Goal: Feedback & Contribution: Leave review/rating

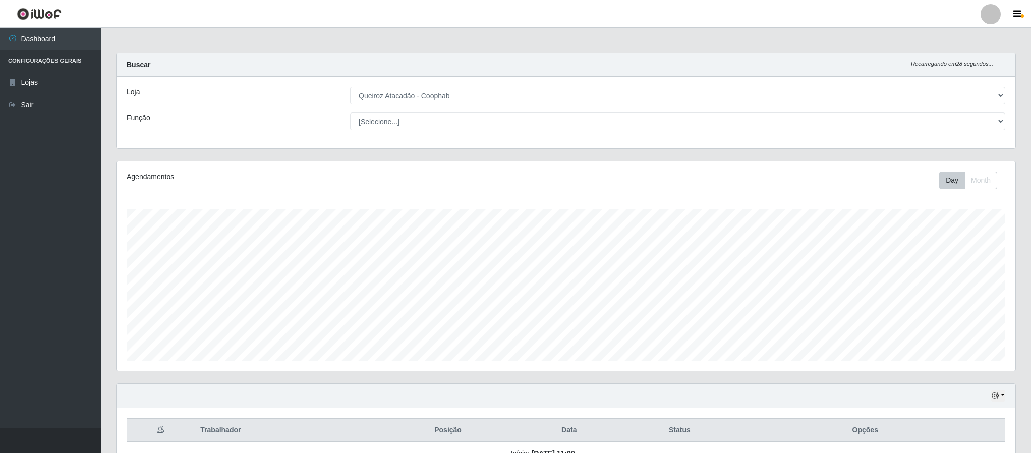
select select "463"
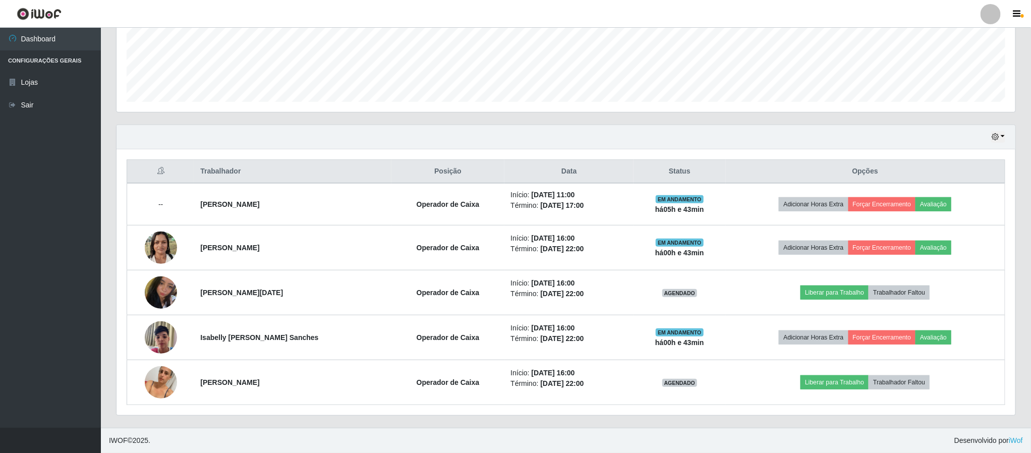
scroll to position [210, 898]
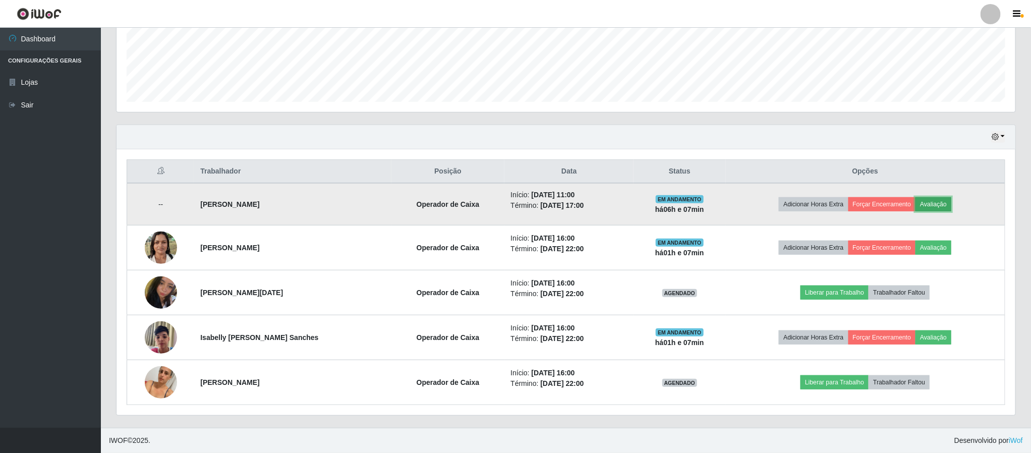
click at [939, 202] on button "Avaliação" at bounding box center [933, 204] width 36 height 14
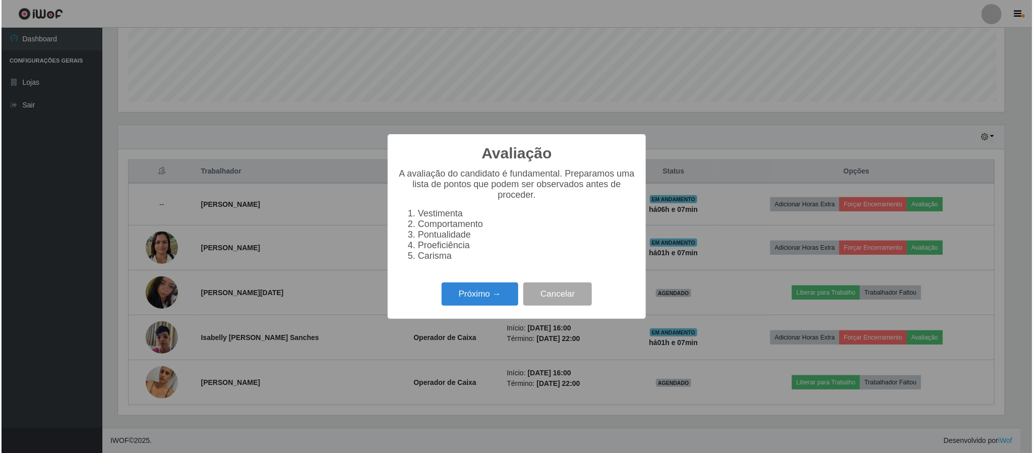
scroll to position [210, 890]
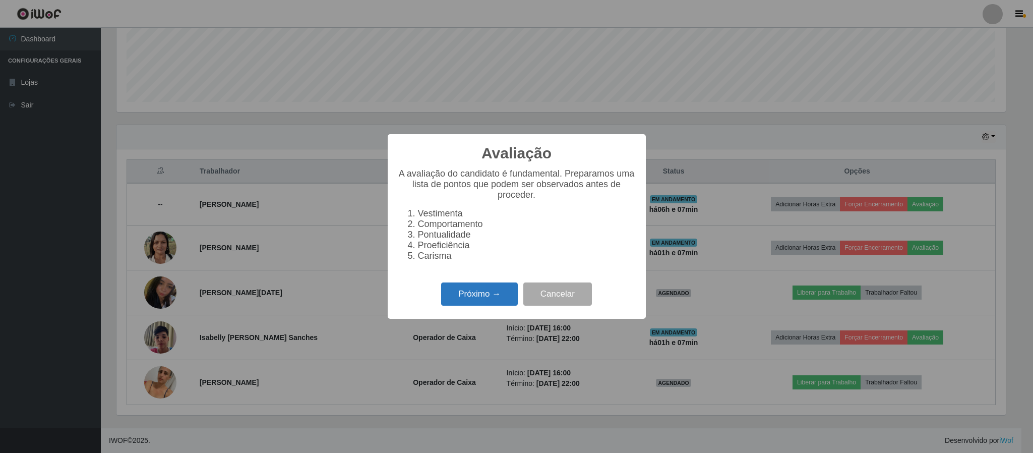
click at [508, 294] on button "Próximo →" at bounding box center [479, 294] width 77 height 24
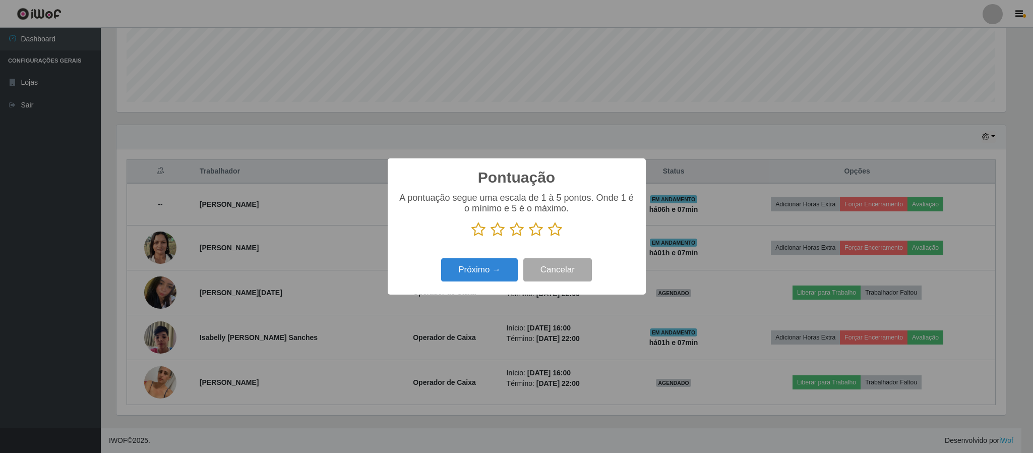
click at [551, 229] on icon at bounding box center [555, 229] width 14 height 15
click at [548, 237] on input "radio" at bounding box center [548, 237] width 0 height 0
click at [492, 268] on button "Próximo →" at bounding box center [479, 270] width 77 height 24
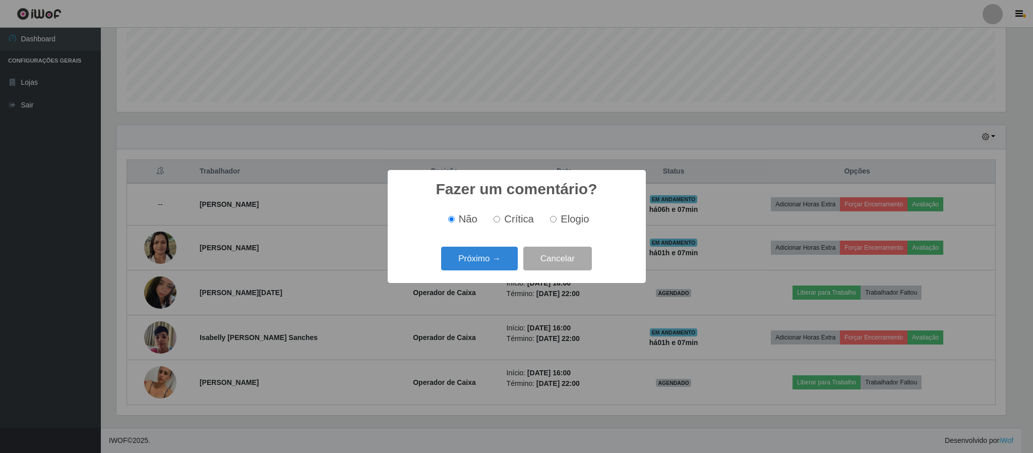
click at [572, 219] on span "Elogio" at bounding box center [575, 218] width 28 height 11
click at [557, 219] on input "Elogio" at bounding box center [553, 219] width 7 height 7
radio input "true"
click at [490, 265] on button "Próximo →" at bounding box center [479, 259] width 77 height 24
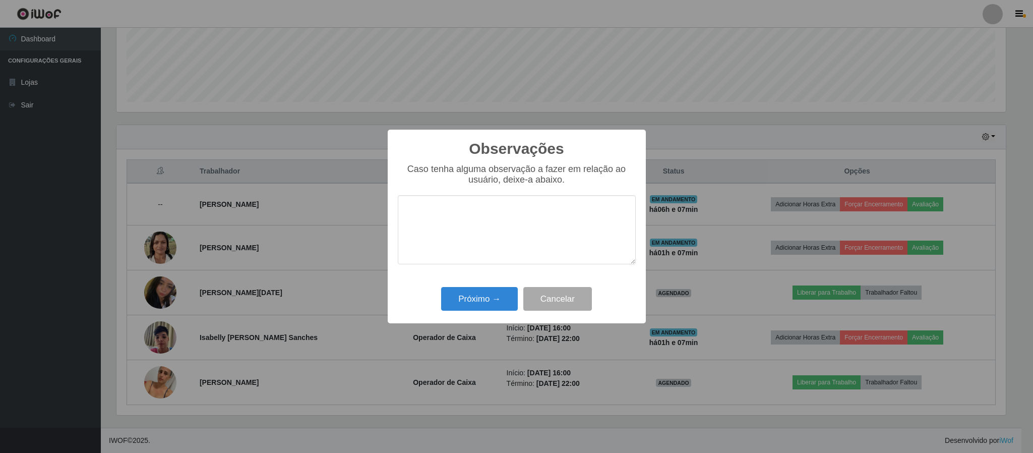
click at [466, 229] on textarea at bounding box center [517, 229] width 238 height 69
type textarea "Bom atendimento."
click at [469, 303] on button "Próximo →" at bounding box center [479, 299] width 77 height 24
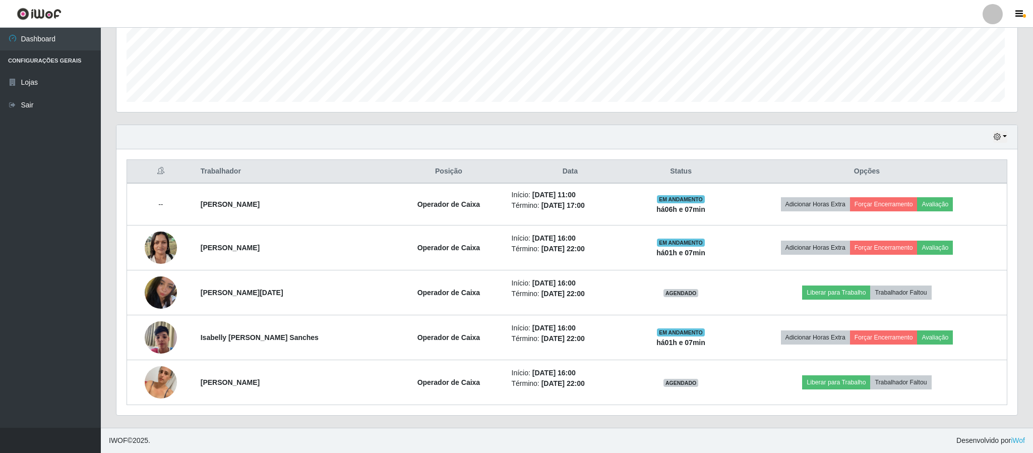
scroll to position [210, 898]
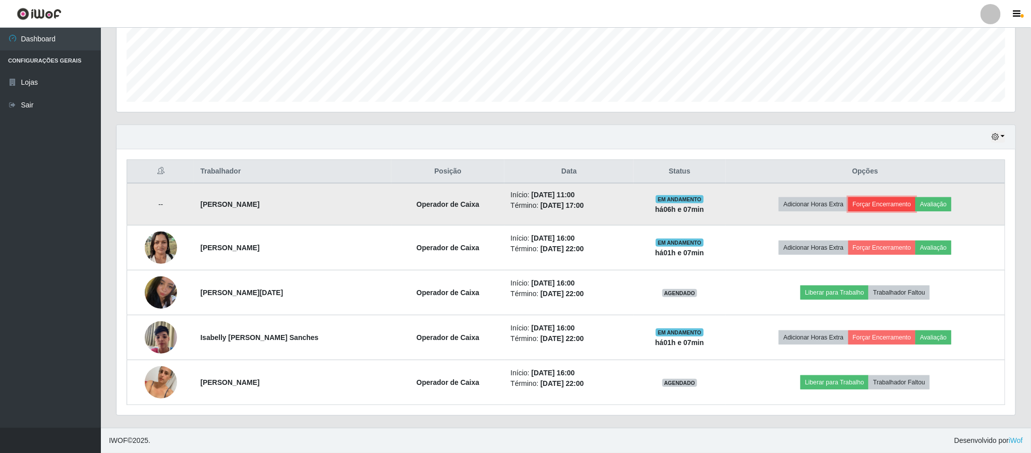
click at [899, 206] on button "Forçar Encerramento" at bounding box center [882, 204] width 68 height 14
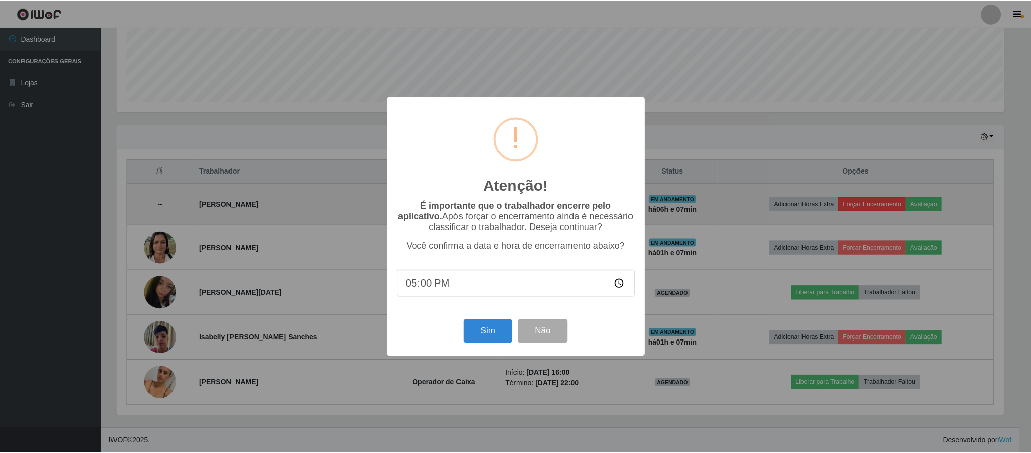
scroll to position [210, 890]
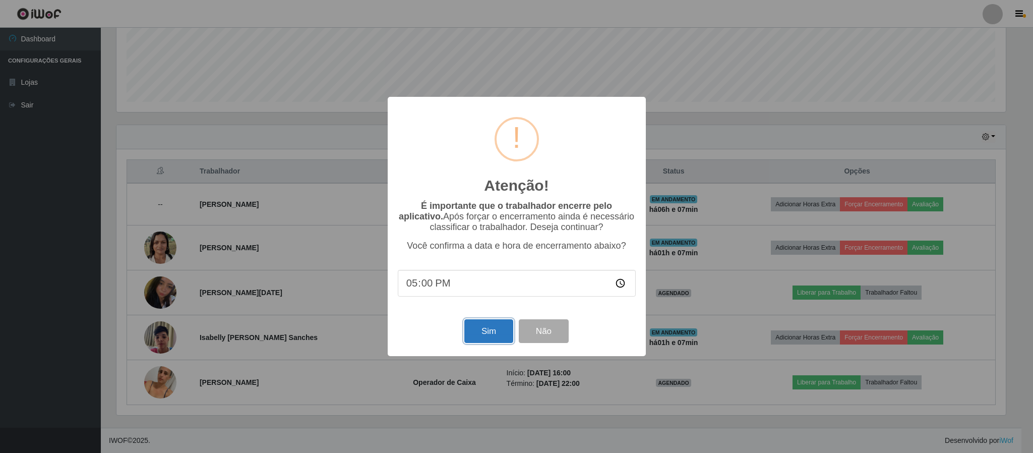
click at [504, 331] on button "Sim" at bounding box center [488, 331] width 49 height 24
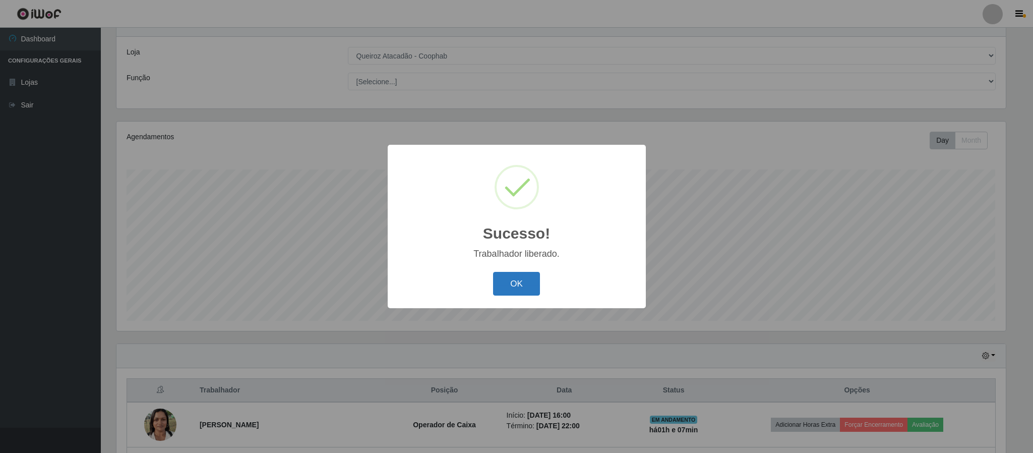
click at [519, 286] on button "OK" at bounding box center [516, 284] width 47 height 24
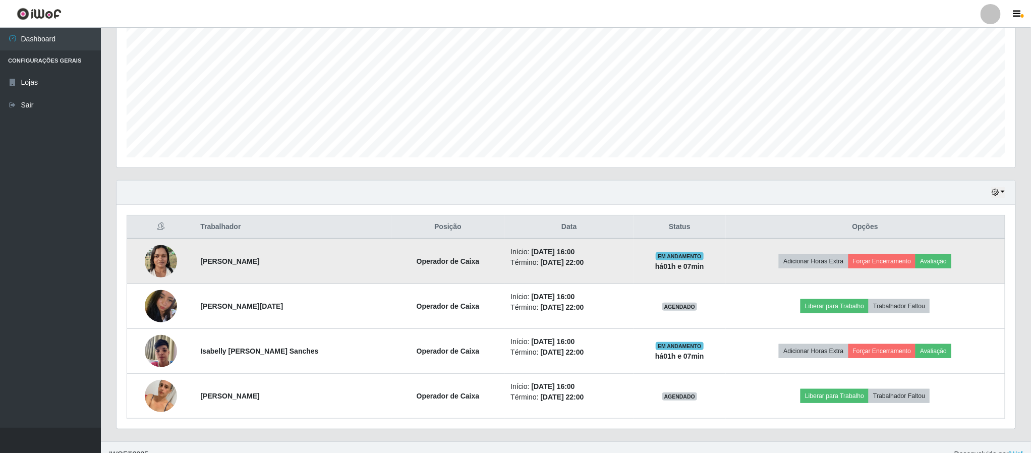
scroll to position [220, 0]
